Goal: Find specific fact: Find specific fact

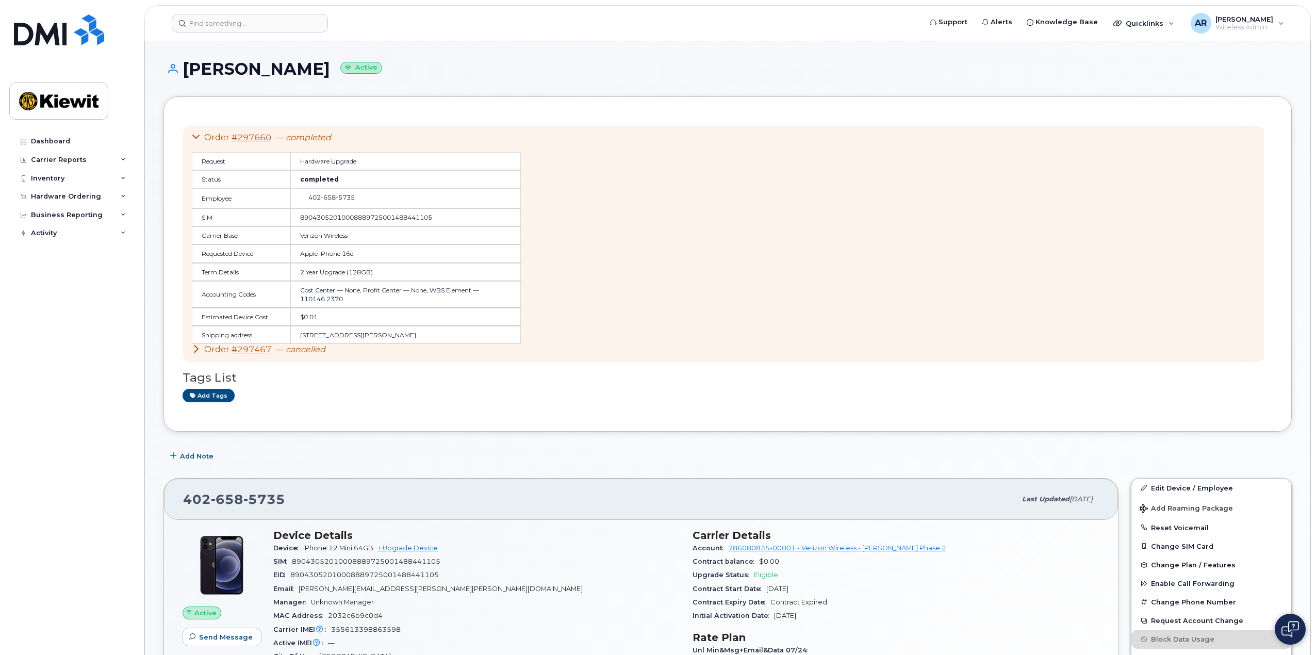
scroll to position [52, 0]
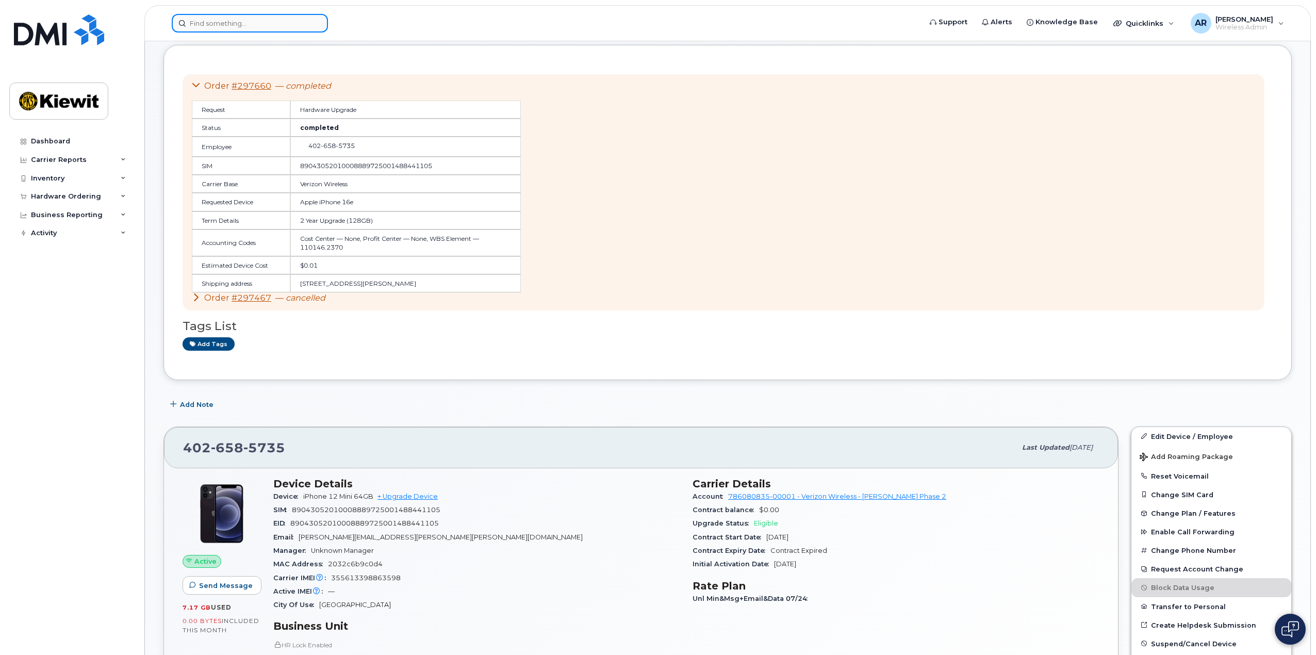
click at [290, 20] on input at bounding box center [250, 23] width 156 height 19
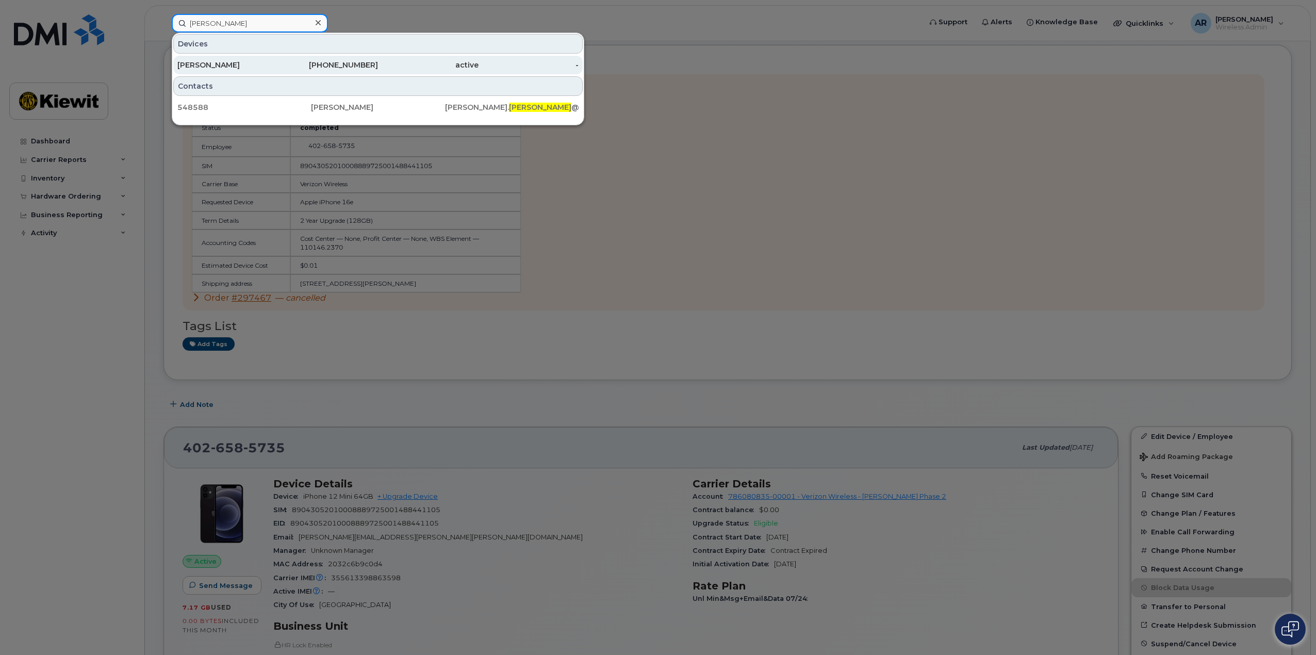
type input "reidler"
click at [323, 59] on div "402-278-9535" at bounding box center [328, 65] width 101 height 19
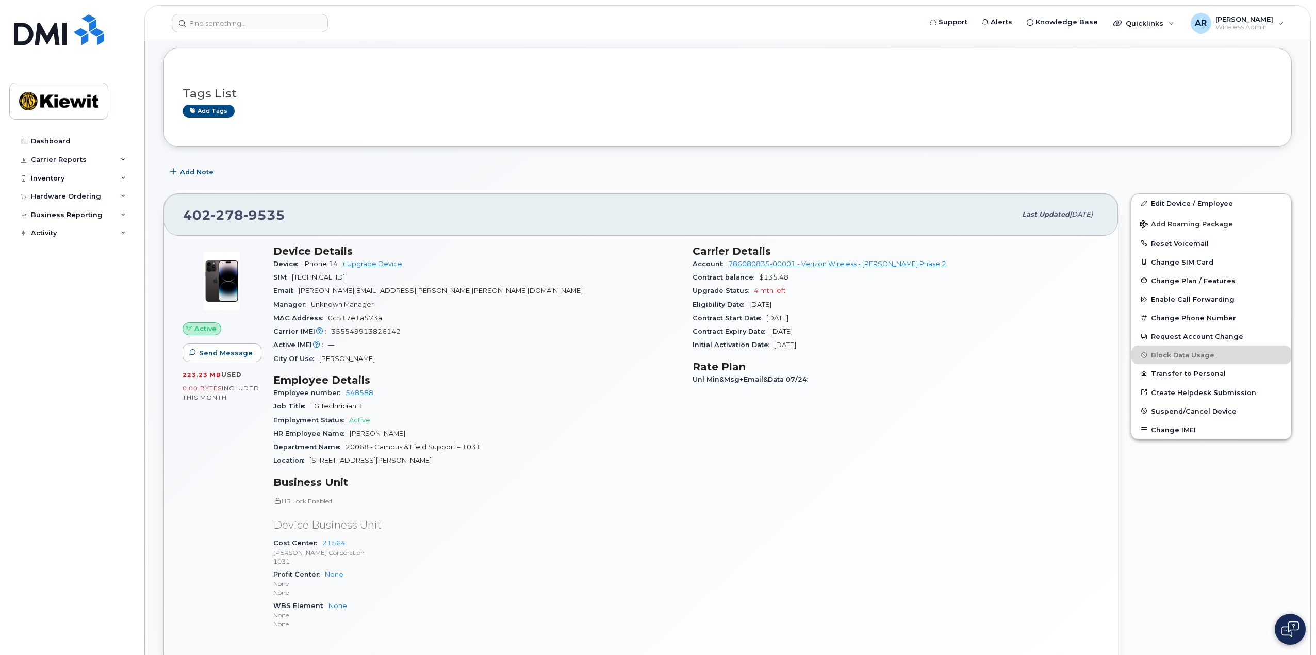
scroll to position [103, 0]
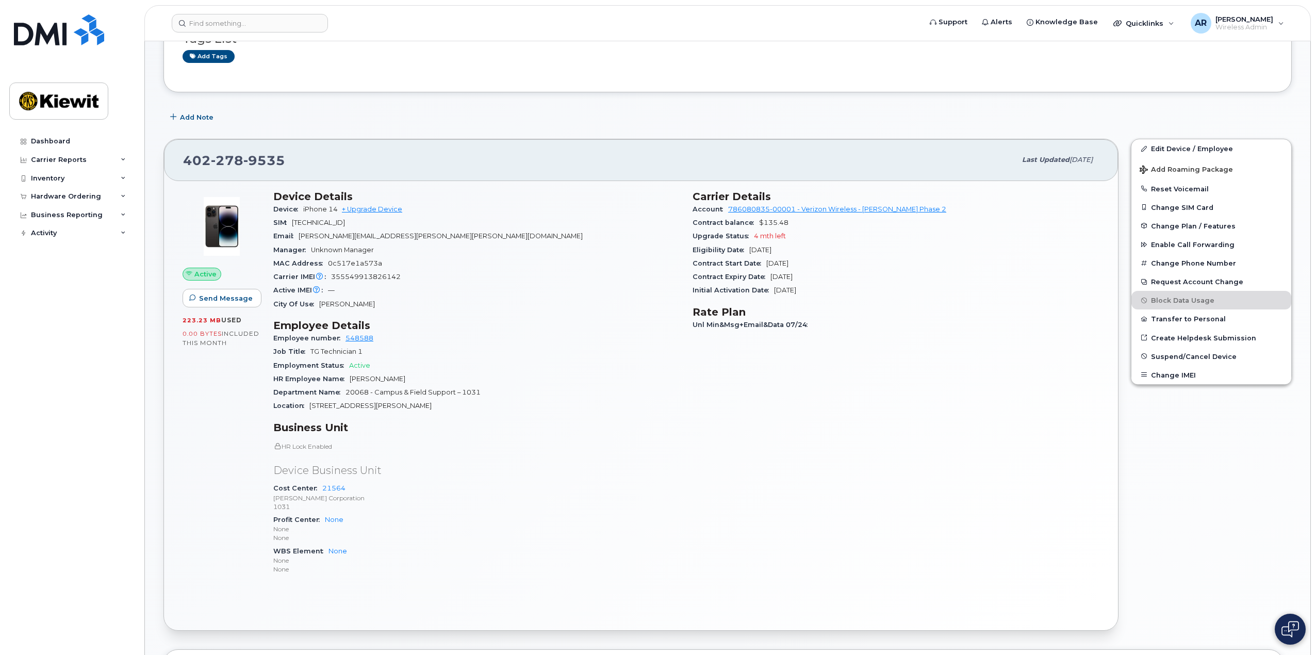
click at [776, 323] on span "Unl Min&Msg+Email&Data 07/24" at bounding box center [753, 325] width 120 height 8
click at [807, 323] on span "Unl Min&Msg+Email&Data 07/24" at bounding box center [753, 325] width 120 height 8
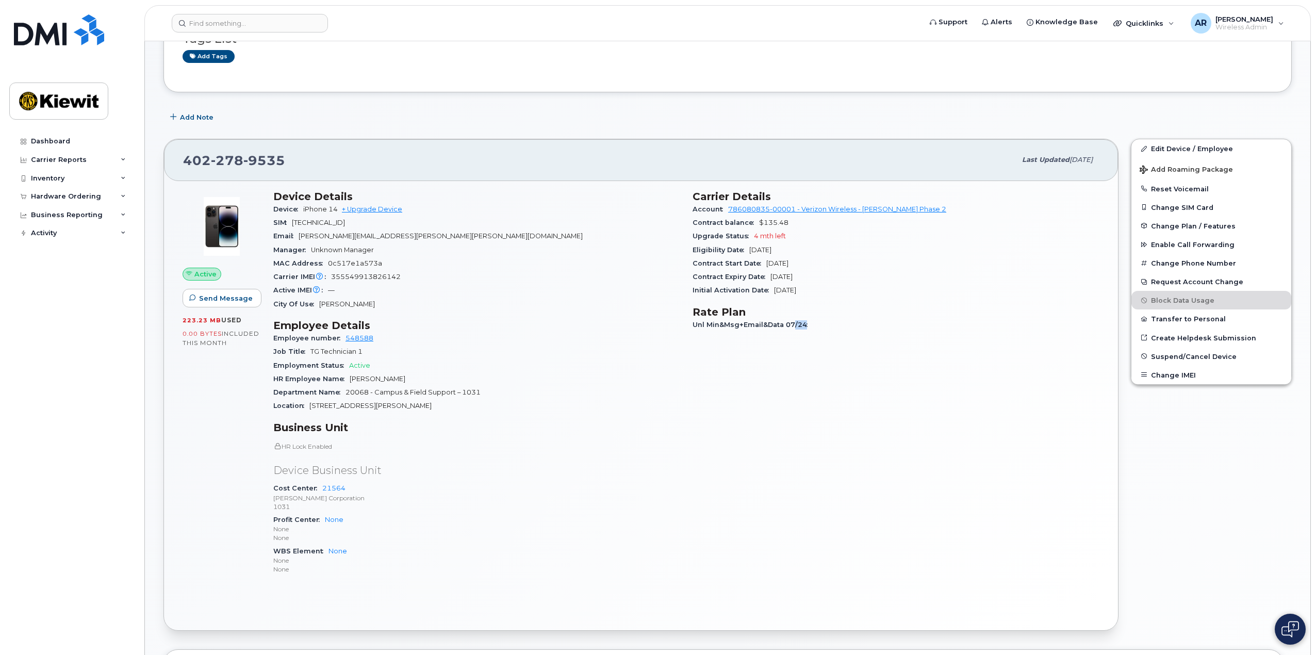
drag, startPoint x: 794, startPoint y: 328, endPoint x: 854, endPoint y: 323, distance: 60.0
click at [853, 322] on div "Unl Min&Msg+Email&Data 07/24" at bounding box center [896, 324] width 407 height 13
click at [829, 386] on div "Carrier Details Account 786080835-00001 - Verizon Wireless - Kiewit Phase 2 Con…" at bounding box center [896, 387] width 419 height 406
